Goal: Information Seeking & Learning: Check status

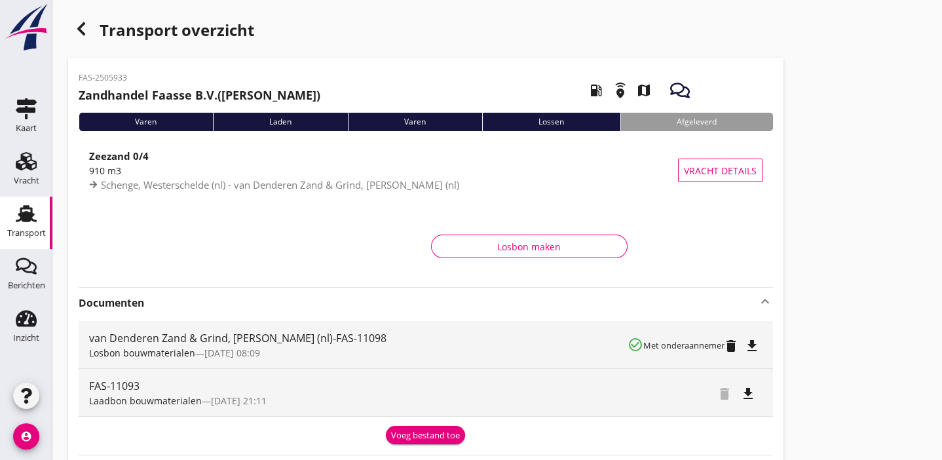
click at [79, 24] on icon "button" at bounding box center [81, 29] width 16 height 16
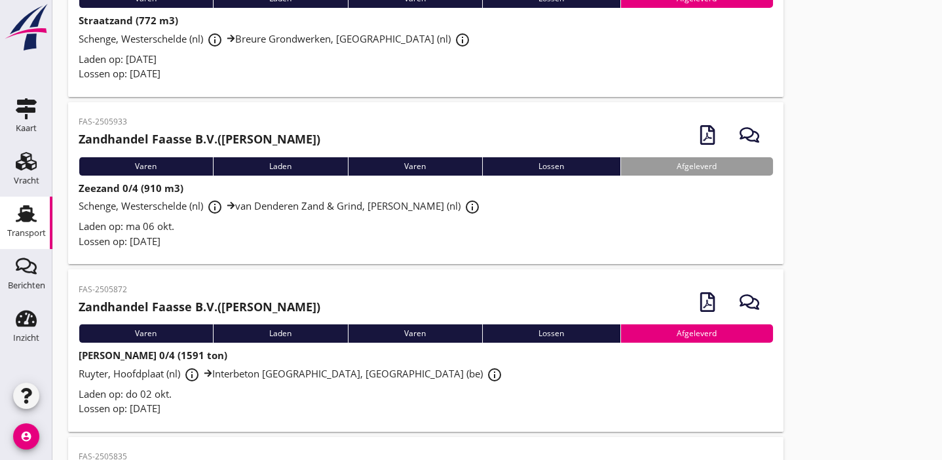
scroll to position [39, 0]
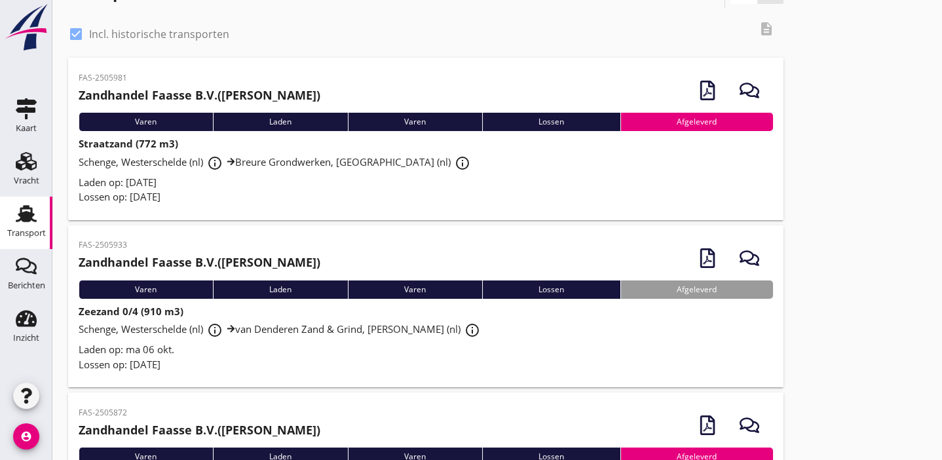
click at [305, 197] on div "Lossen op: [DATE]" at bounding box center [426, 196] width 695 height 15
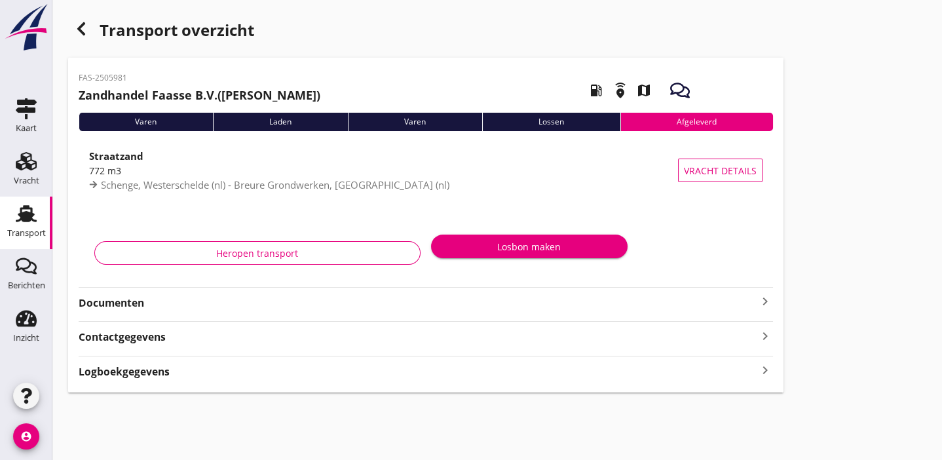
click at [294, 298] on strong "Documenten" at bounding box center [418, 303] width 679 height 15
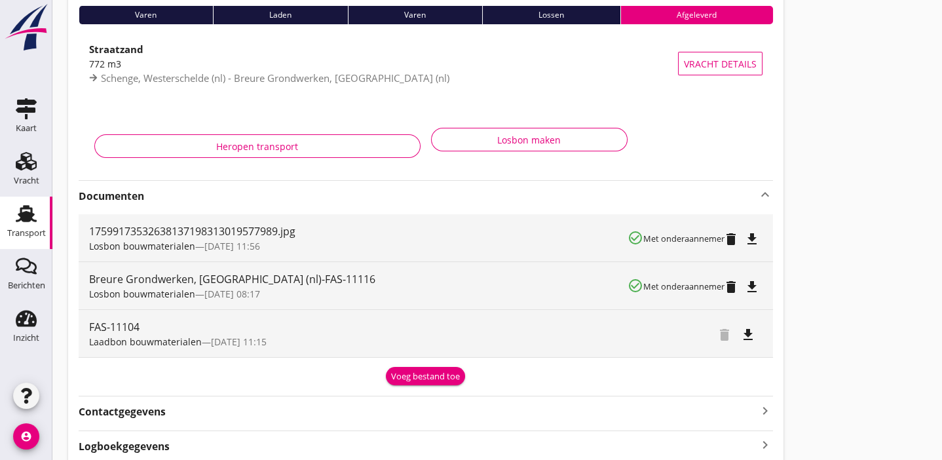
scroll to position [119, 0]
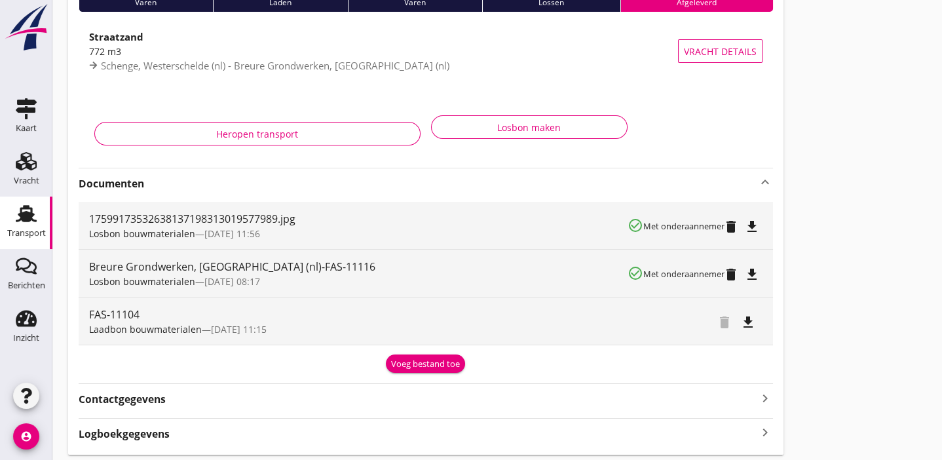
click at [754, 224] on icon "file_download" at bounding box center [752, 227] width 16 height 16
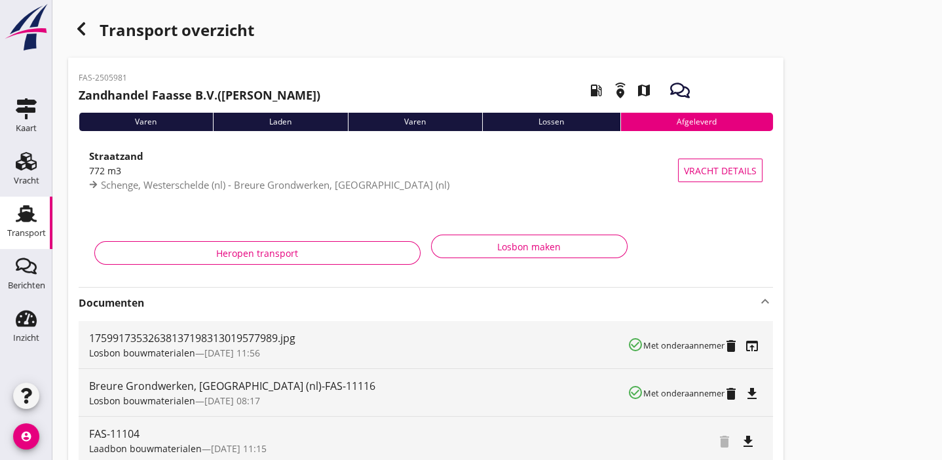
click at [83, 31] on use "button" at bounding box center [81, 28] width 8 height 13
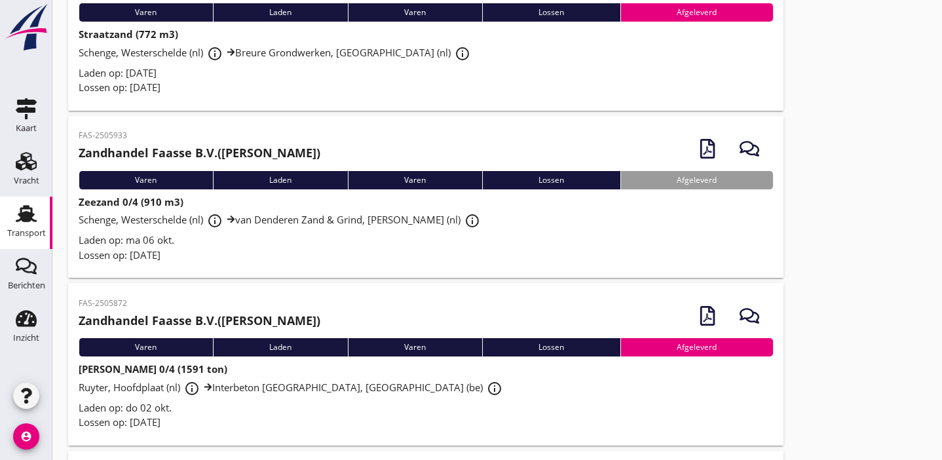
scroll to position [159, 0]
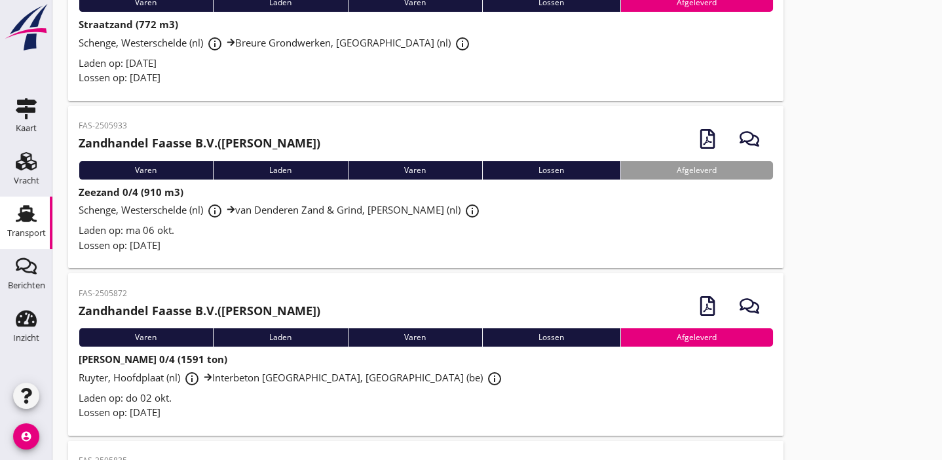
click at [332, 225] on div "Laden op: ma 06 okt." at bounding box center [426, 230] width 695 height 15
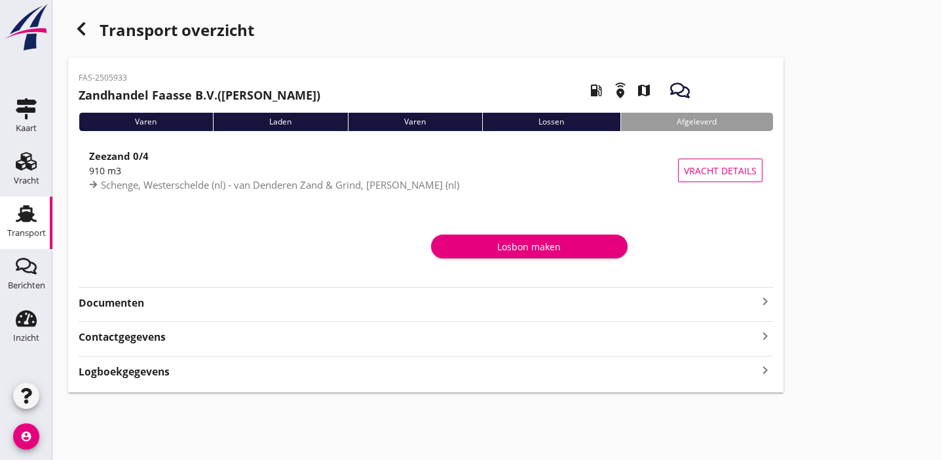
click at [314, 313] on div "FAS-2505933 Zandhandel Faasse B.V. (Ramon Iversen) local_gas_station emergency_…" at bounding box center [426, 225] width 716 height 335
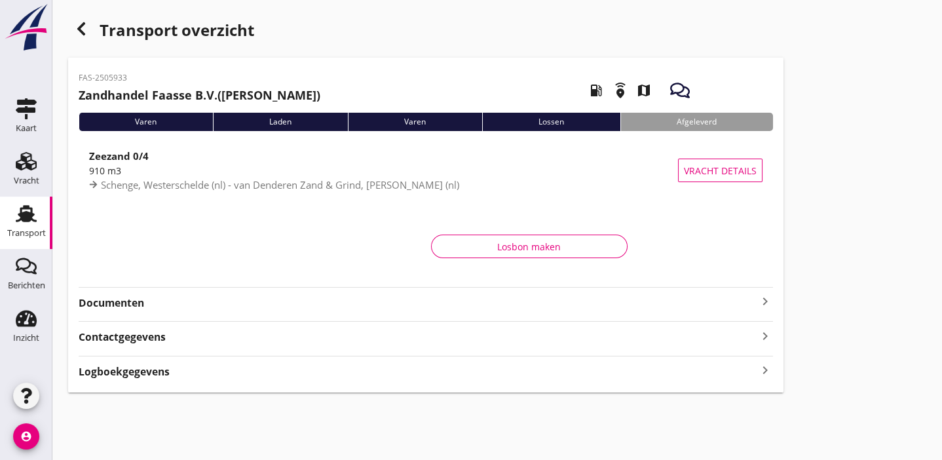
click at [312, 303] on strong "Documenten" at bounding box center [418, 303] width 679 height 15
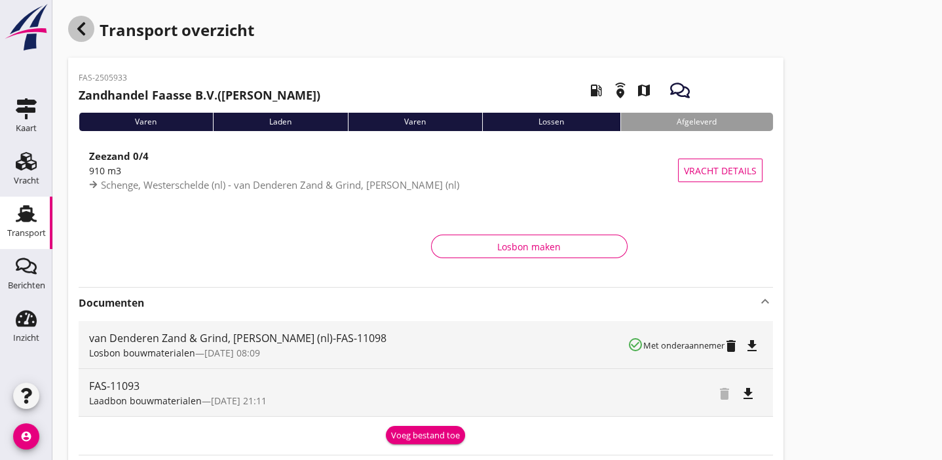
click at [79, 31] on icon "button" at bounding box center [81, 29] width 16 height 16
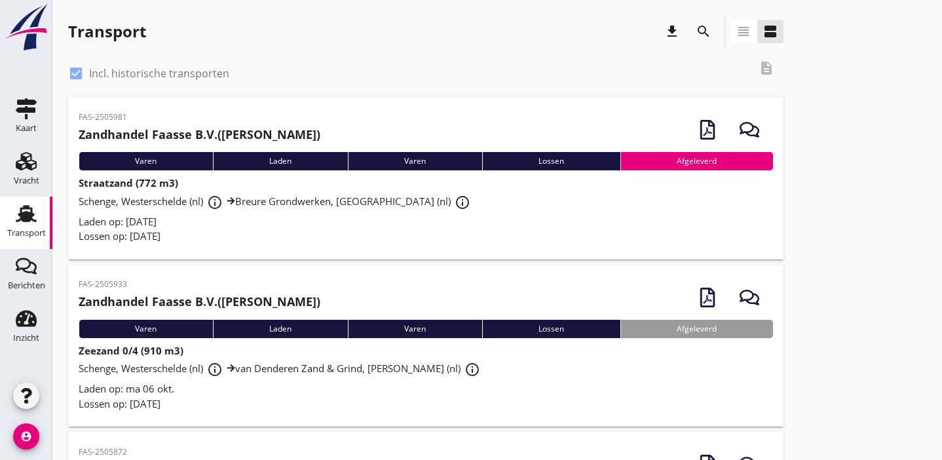
click at [305, 224] on div "Laden op: [DATE]" at bounding box center [426, 221] width 695 height 15
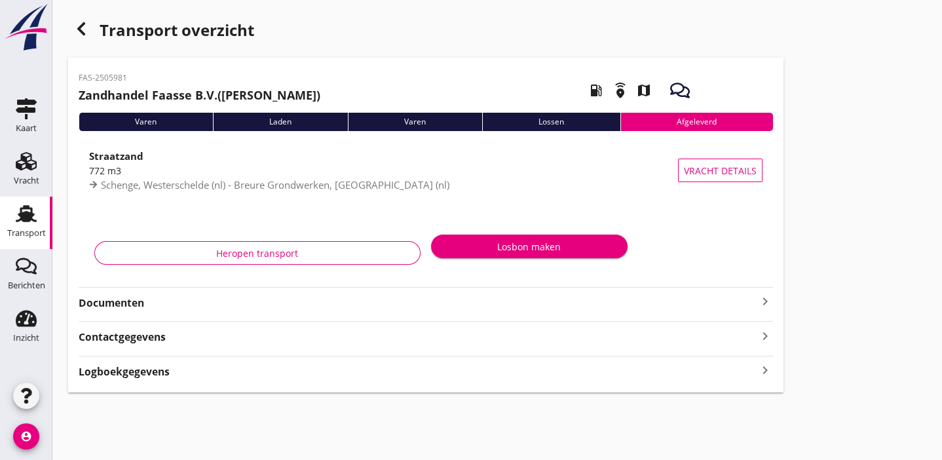
click at [275, 302] on strong "Documenten" at bounding box center [418, 303] width 679 height 15
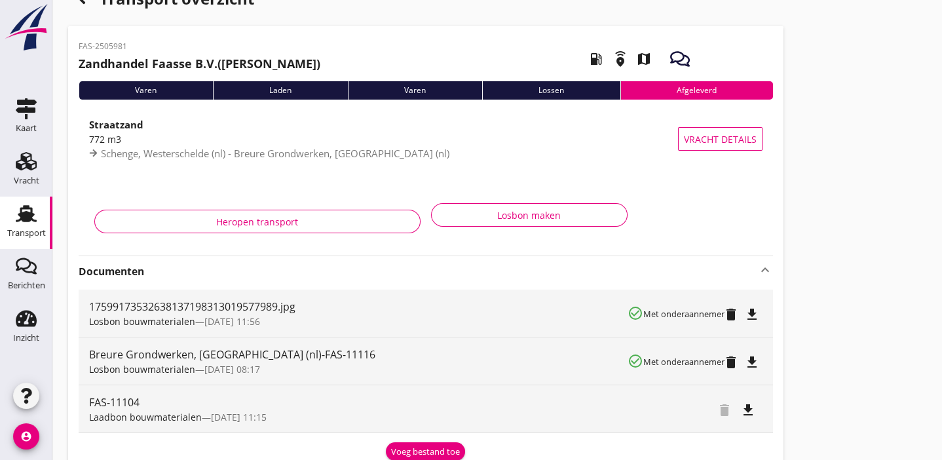
scroll to position [79, 0]
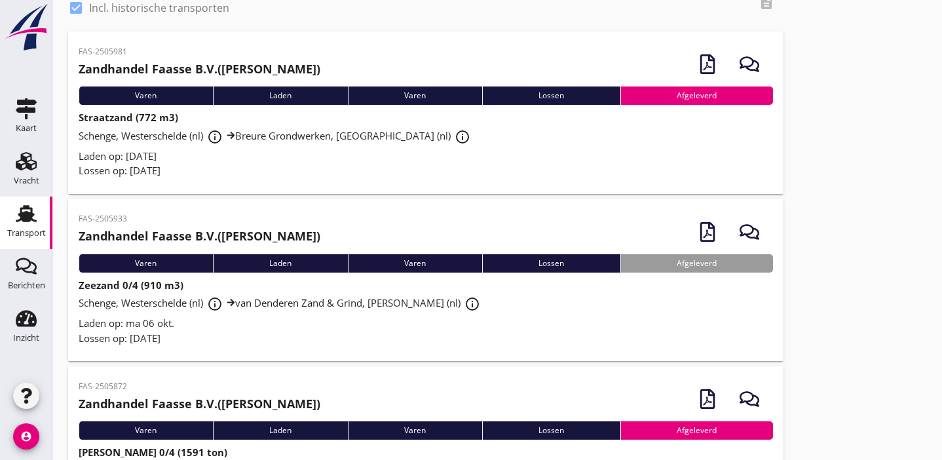
scroll to position [159, 0]
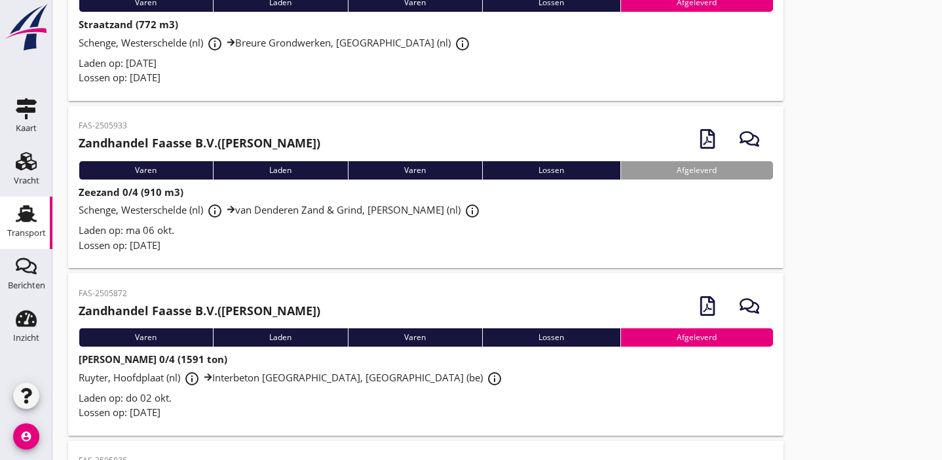
click at [309, 231] on div "Laden op: ma 06 okt." at bounding box center [426, 230] width 695 height 15
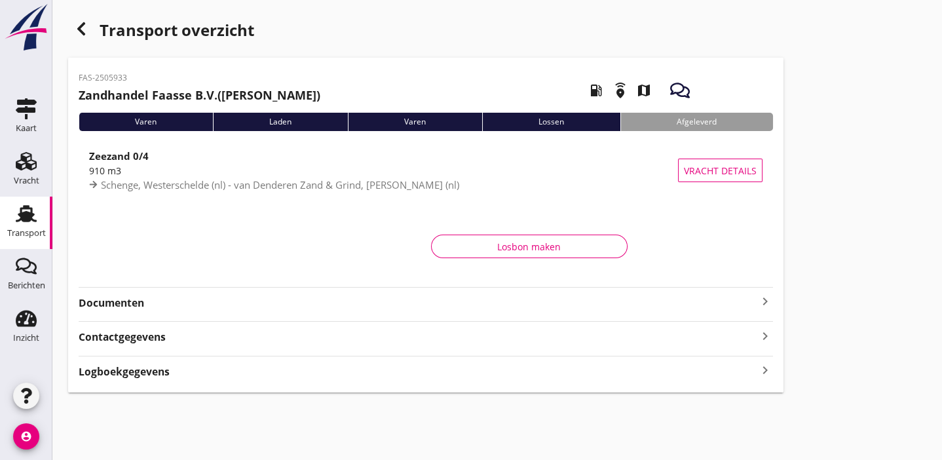
click at [287, 308] on strong "Documenten" at bounding box center [418, 303] width 679 height 15
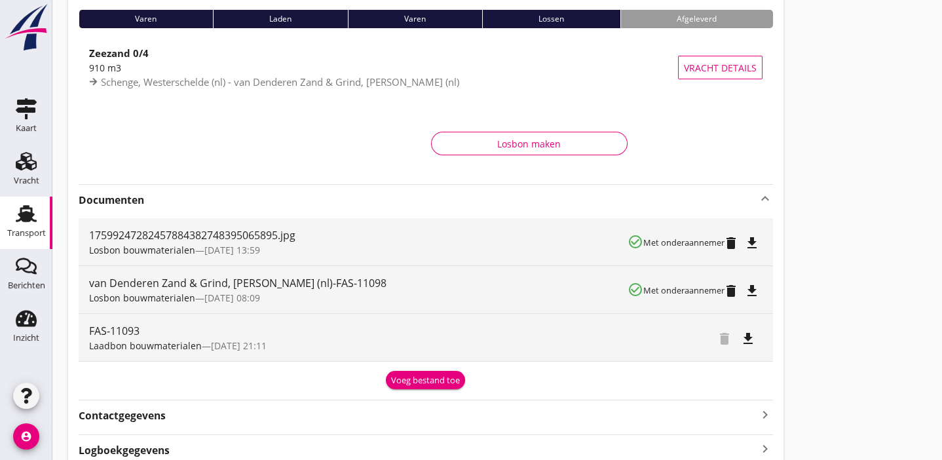
scroll to position [119, 0]
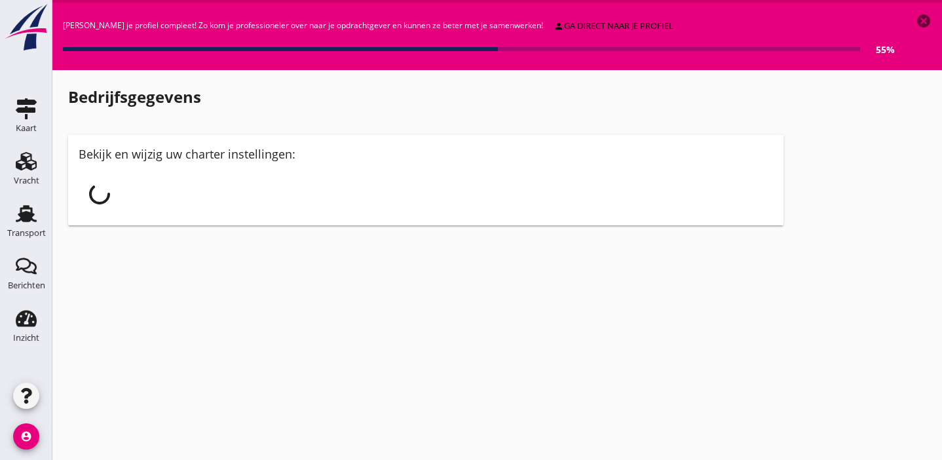
click at [22, 220] on use at bounding box center [26, 213] width 21 height 17
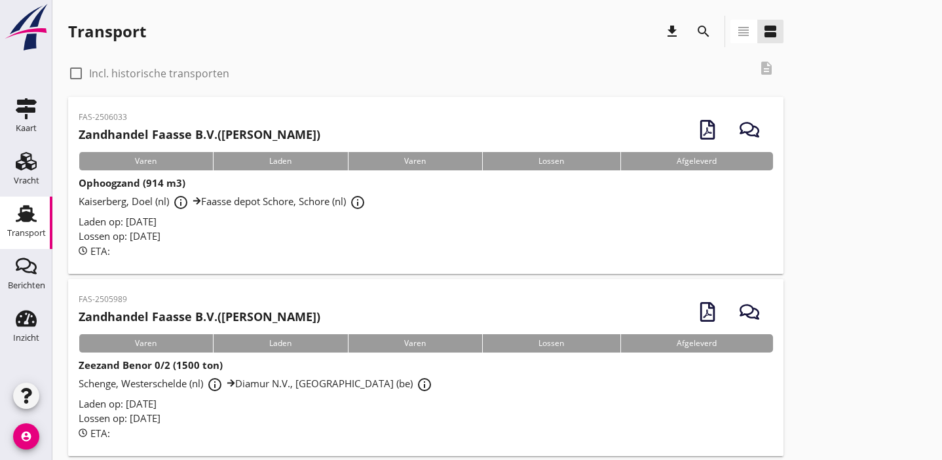
click at [76, 74] on div at bounding box center [76, 73] width 22 height 22
checkbox input "true"
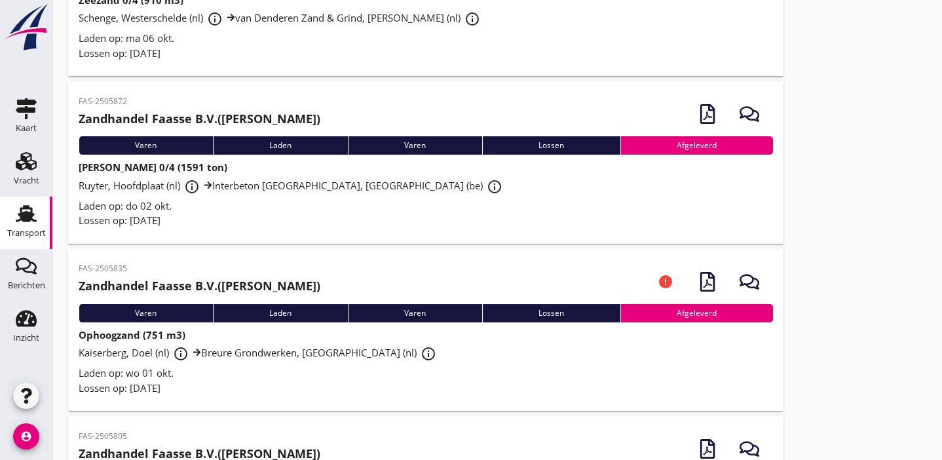
scroll to position [357, 0]
